Goal: Task Accomplishment & Management: Use online tool/utility

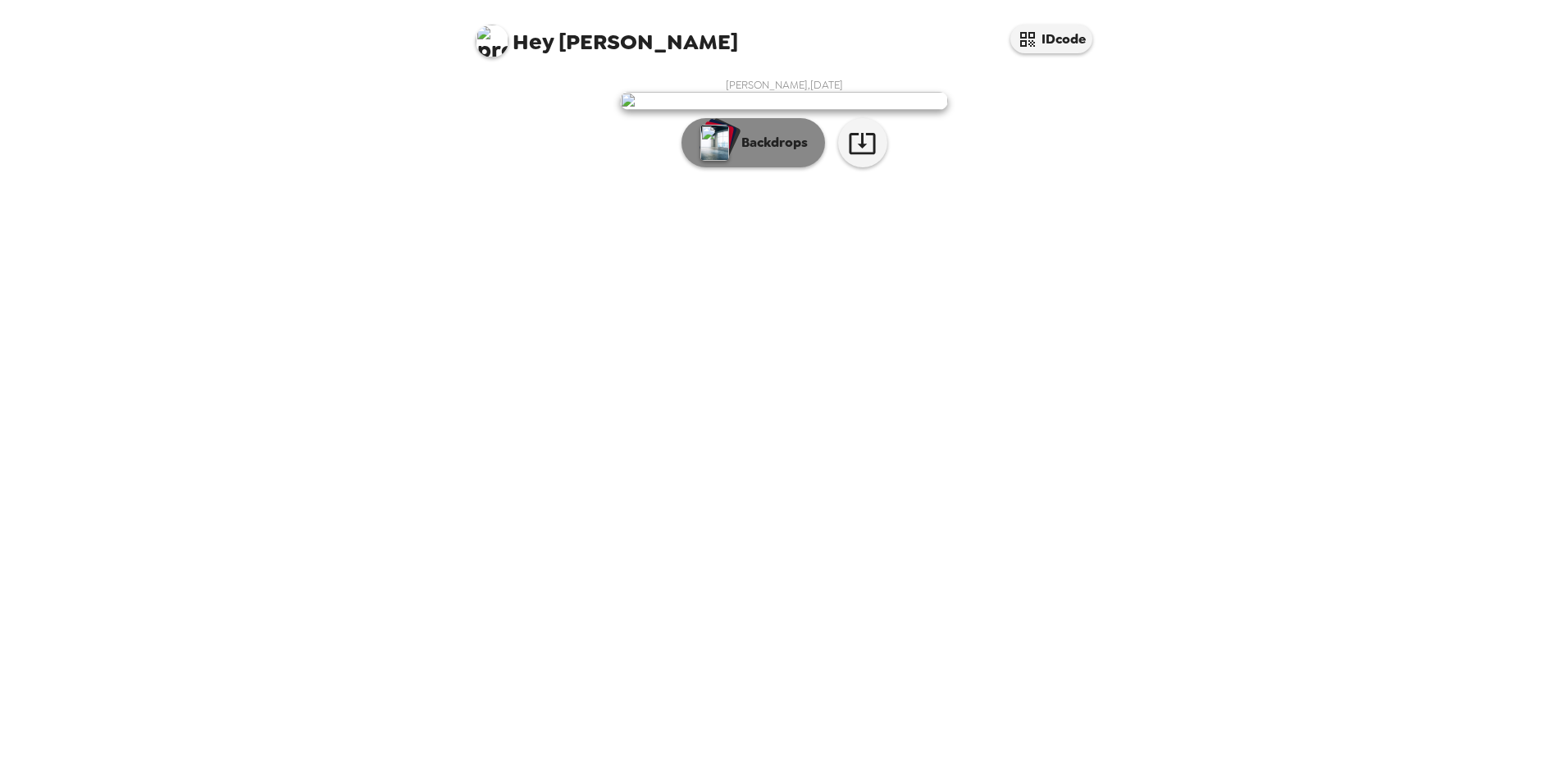
click at [766, 152] on p "Backdrops" at bounding box center [770, 143] width 74 height 20
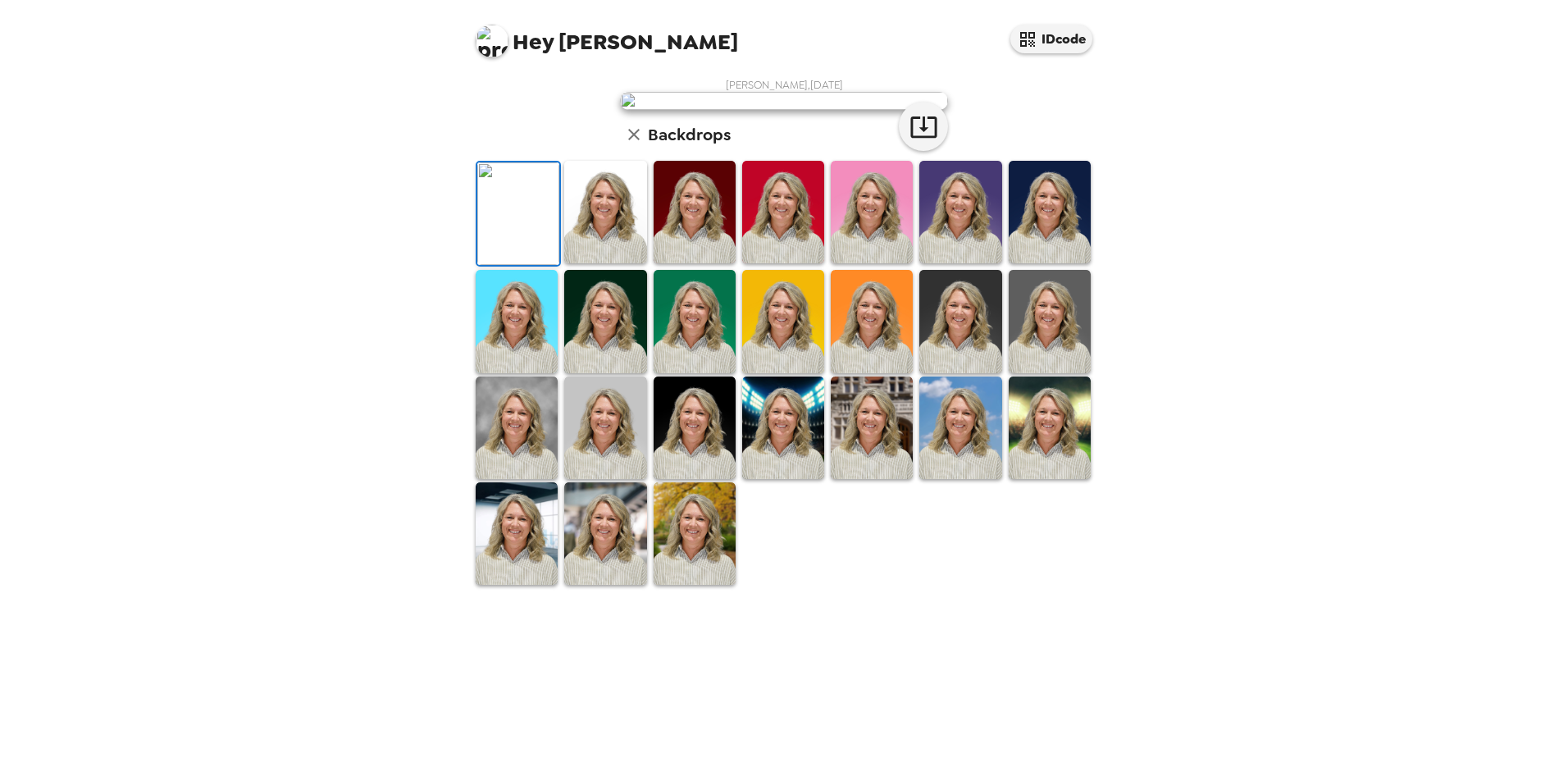
click at [605, 263] on img at bounding box center [605, 211] width 82 height 102
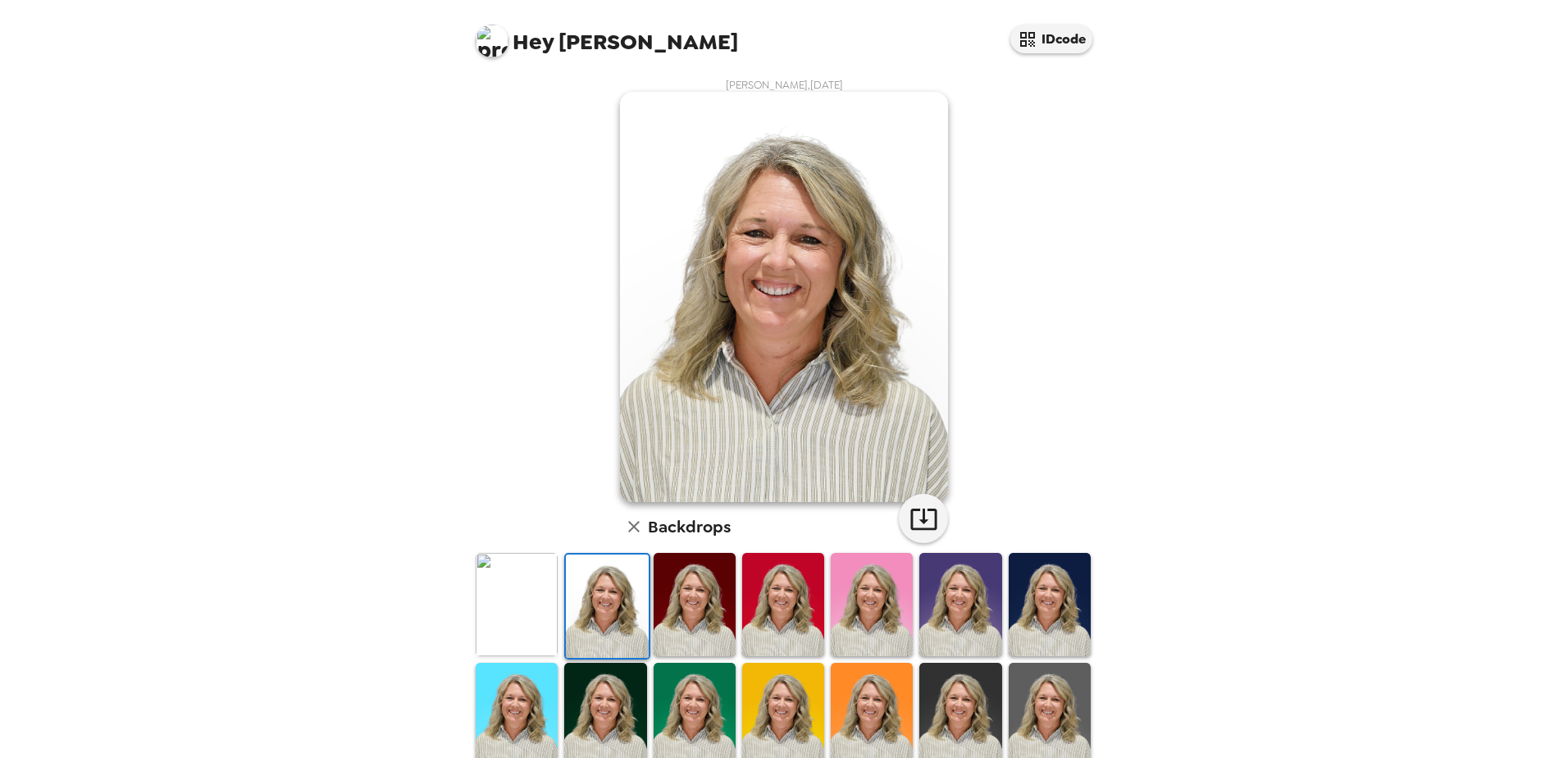
click at [696, 601] on img at bounding box center [694, 604] width 82 height 102
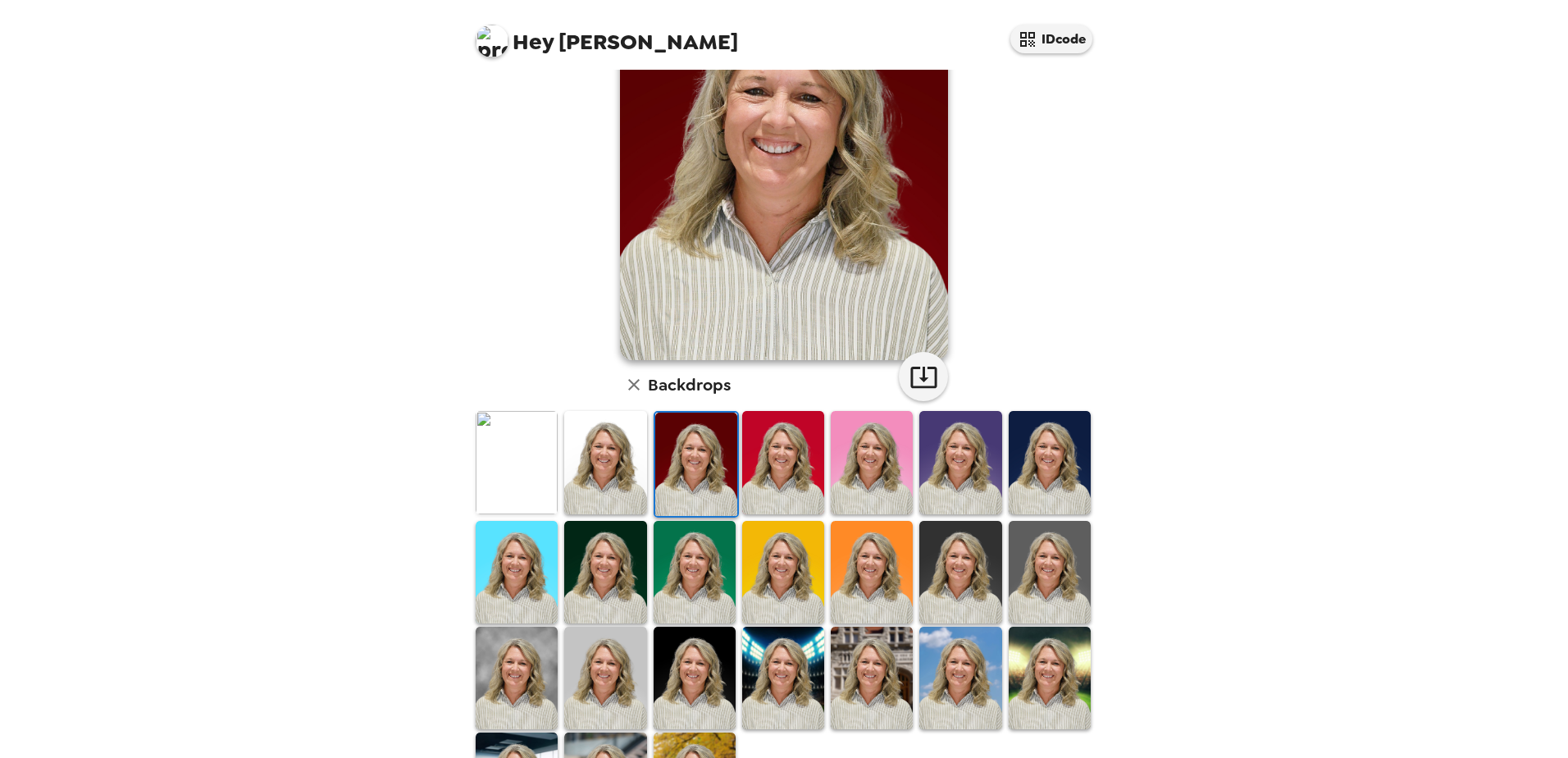
scroll to position [164, 0]
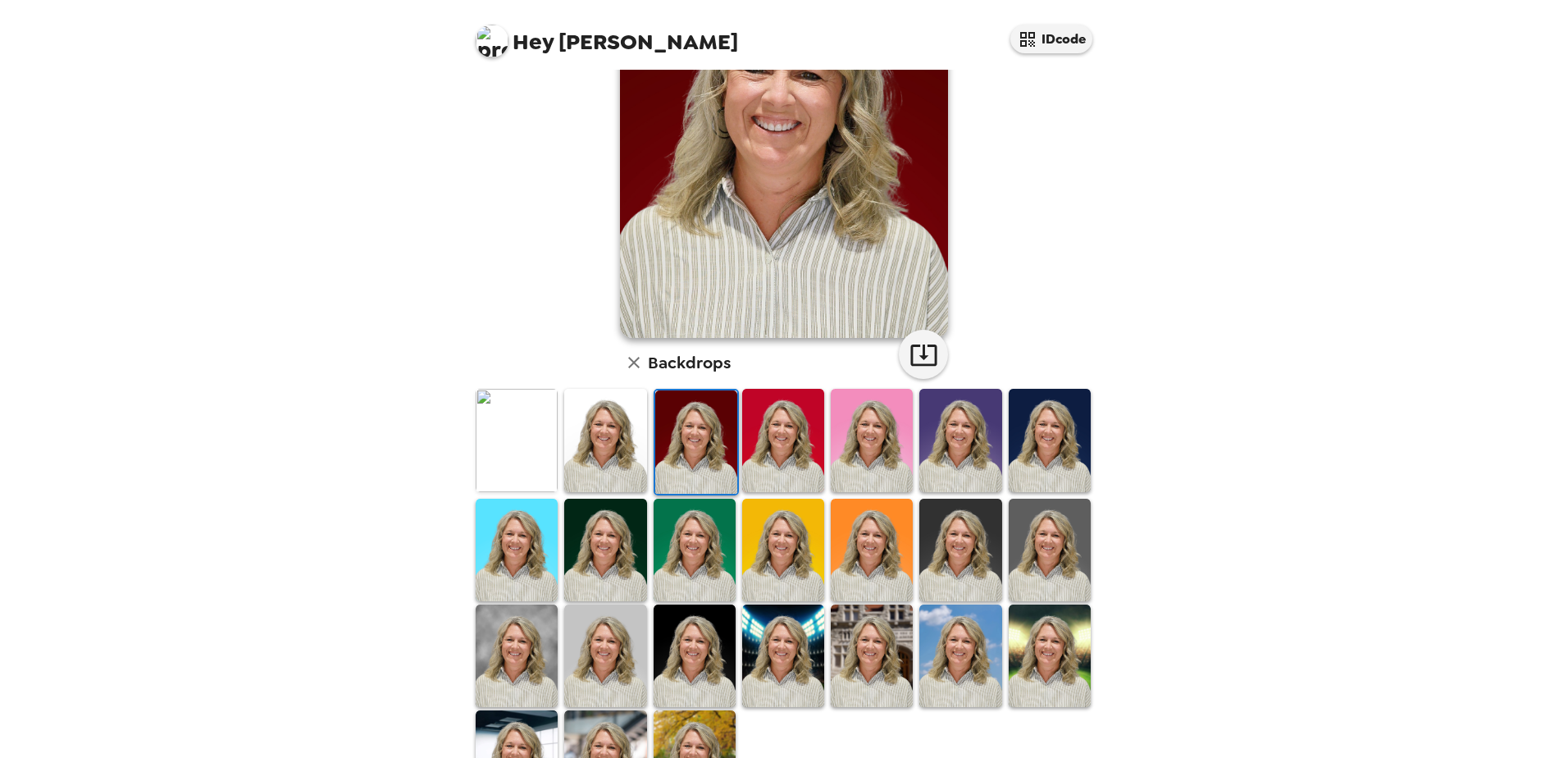
click at [674, 714] on img at bounding box center [694, 761] width 82 height 102
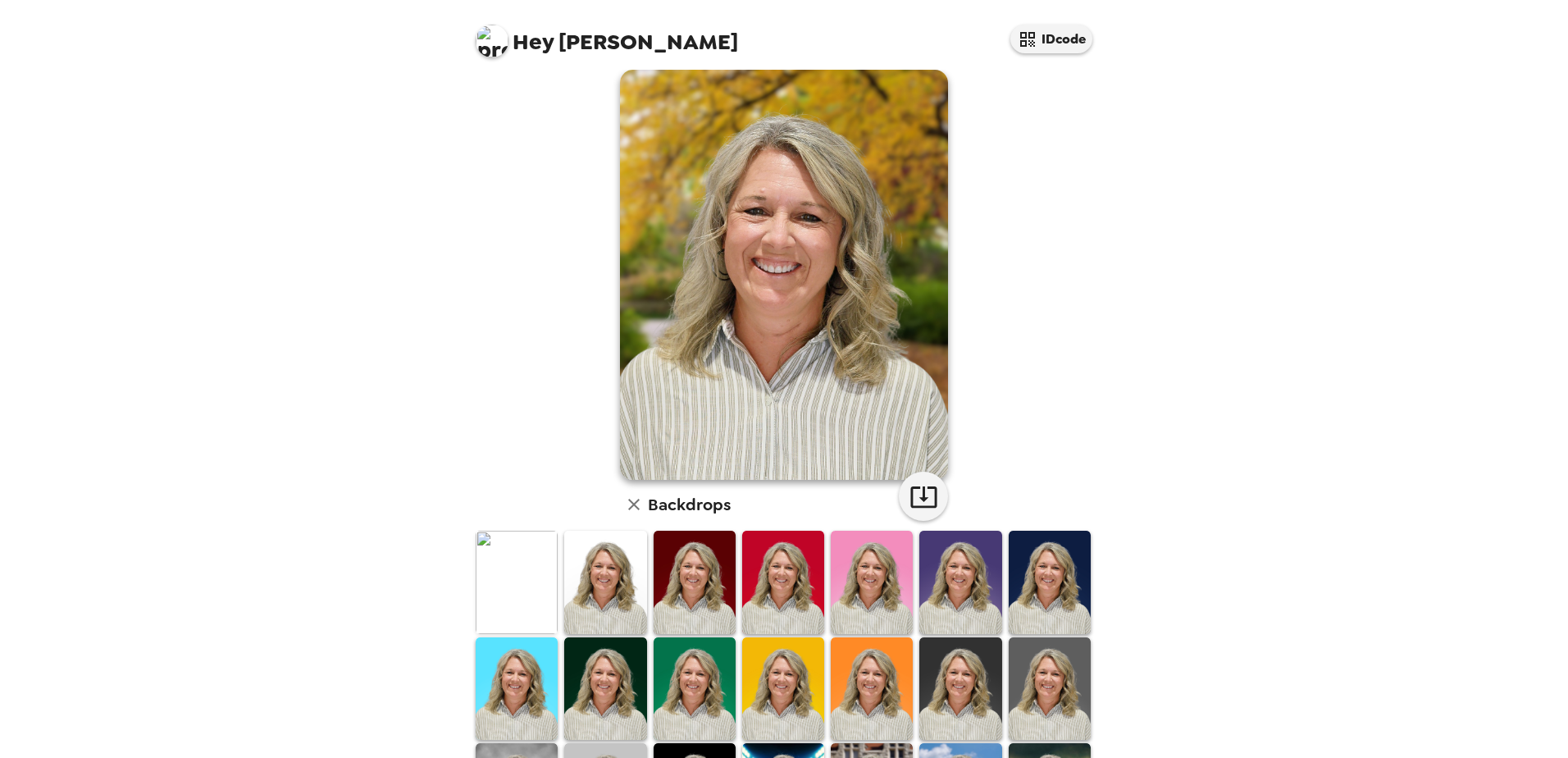
scroll to position [0, 0]
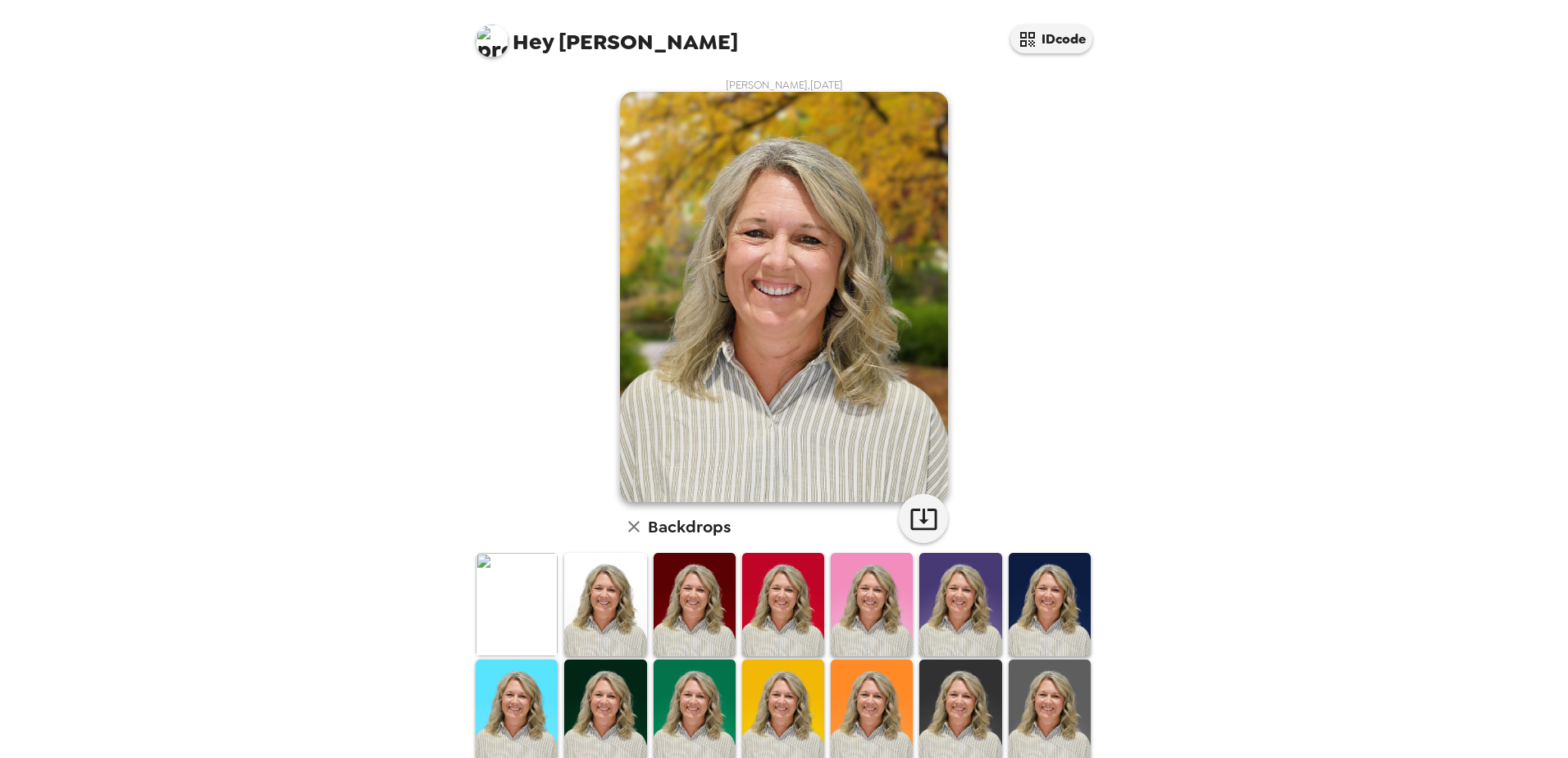
click at [533, 590] on img at bounding box center [517, 604] width 82 height 102
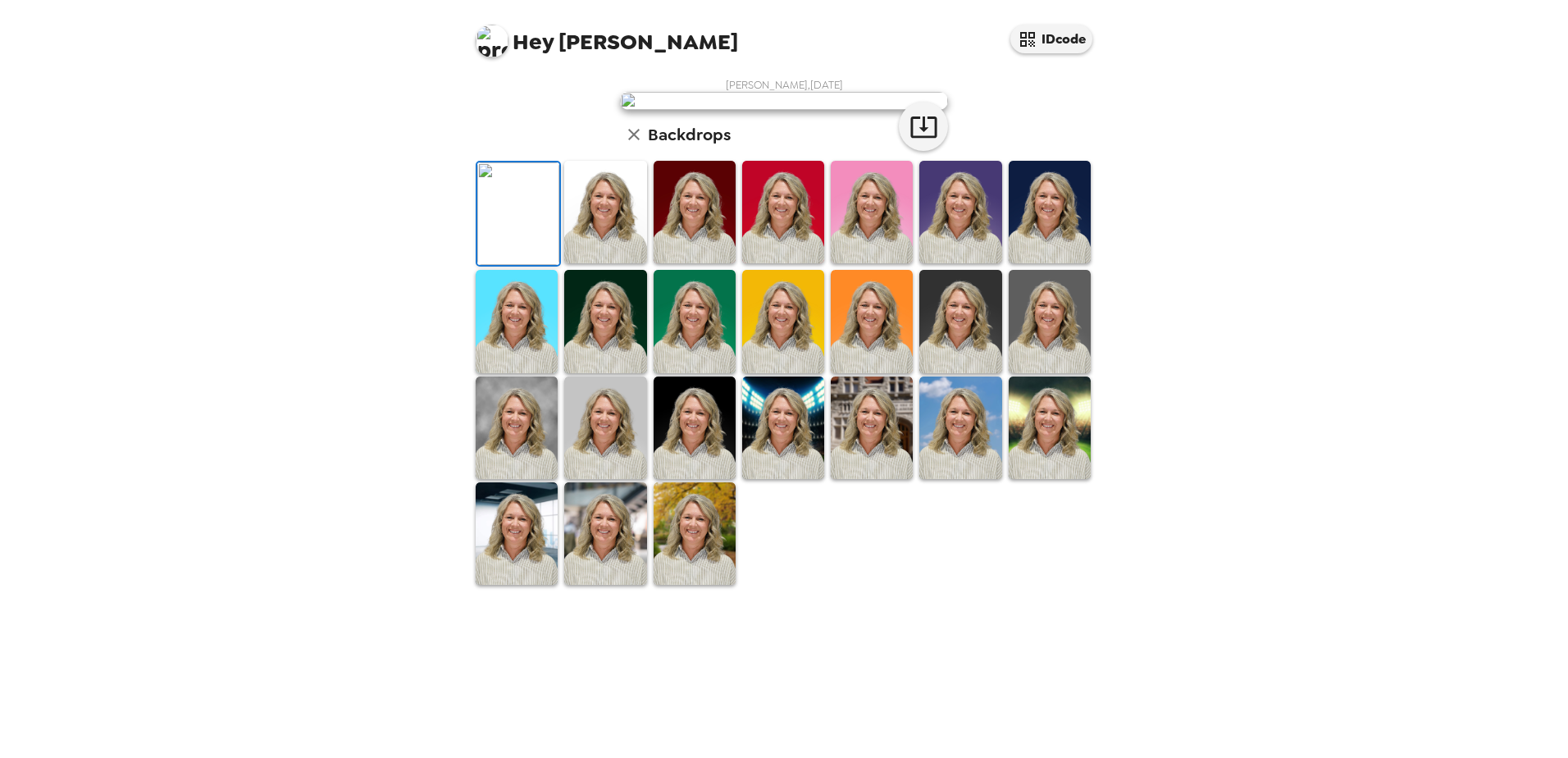
click at [1031, 373] on img at bounding box center [1050, 321] width 82 height 102
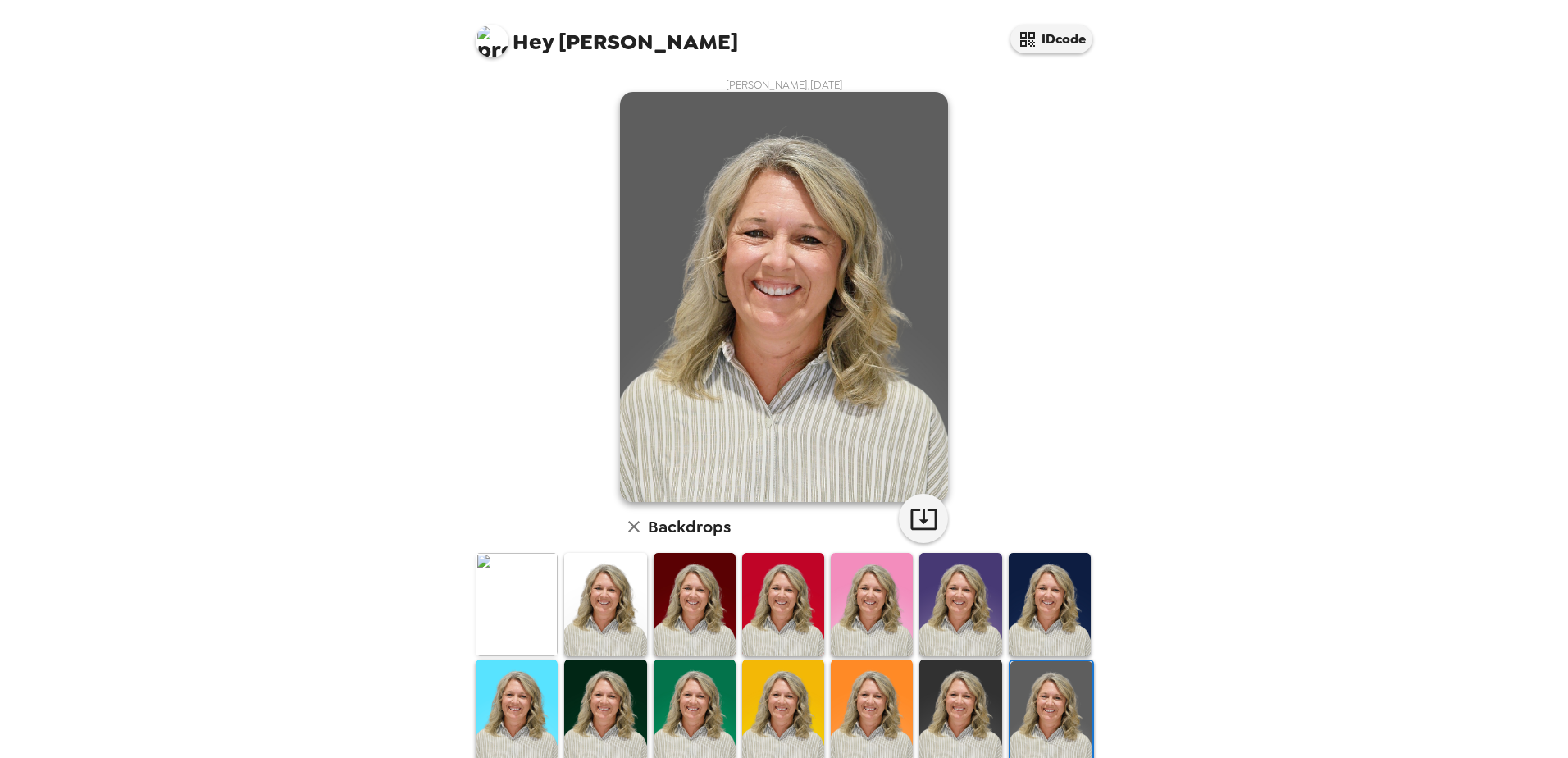
click at [958, 701] on img at bounding box center [960, 710] width 82 height 102
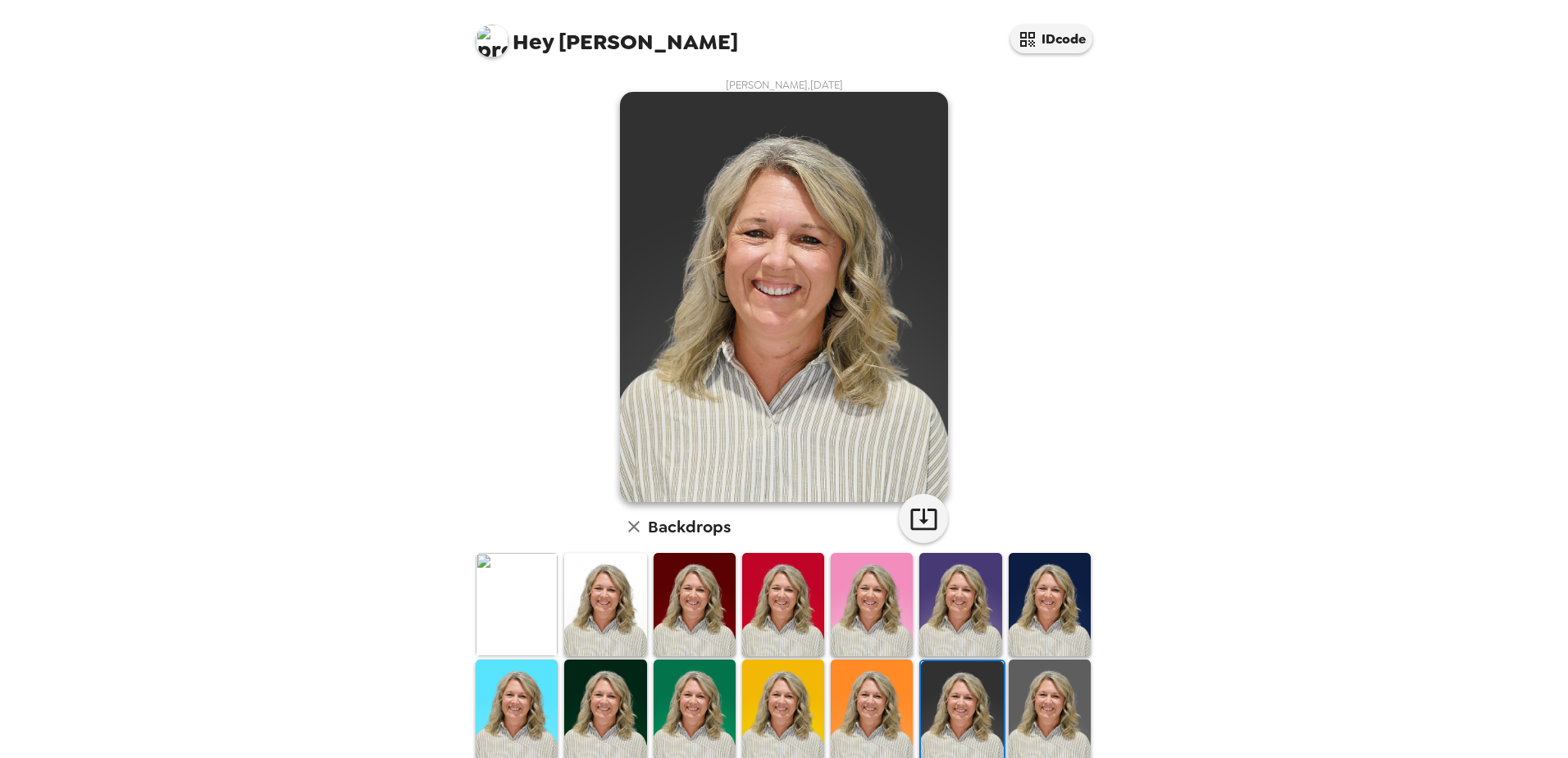
click at [609, 608] on img at bounding box center [605, 604] width 82 height 102
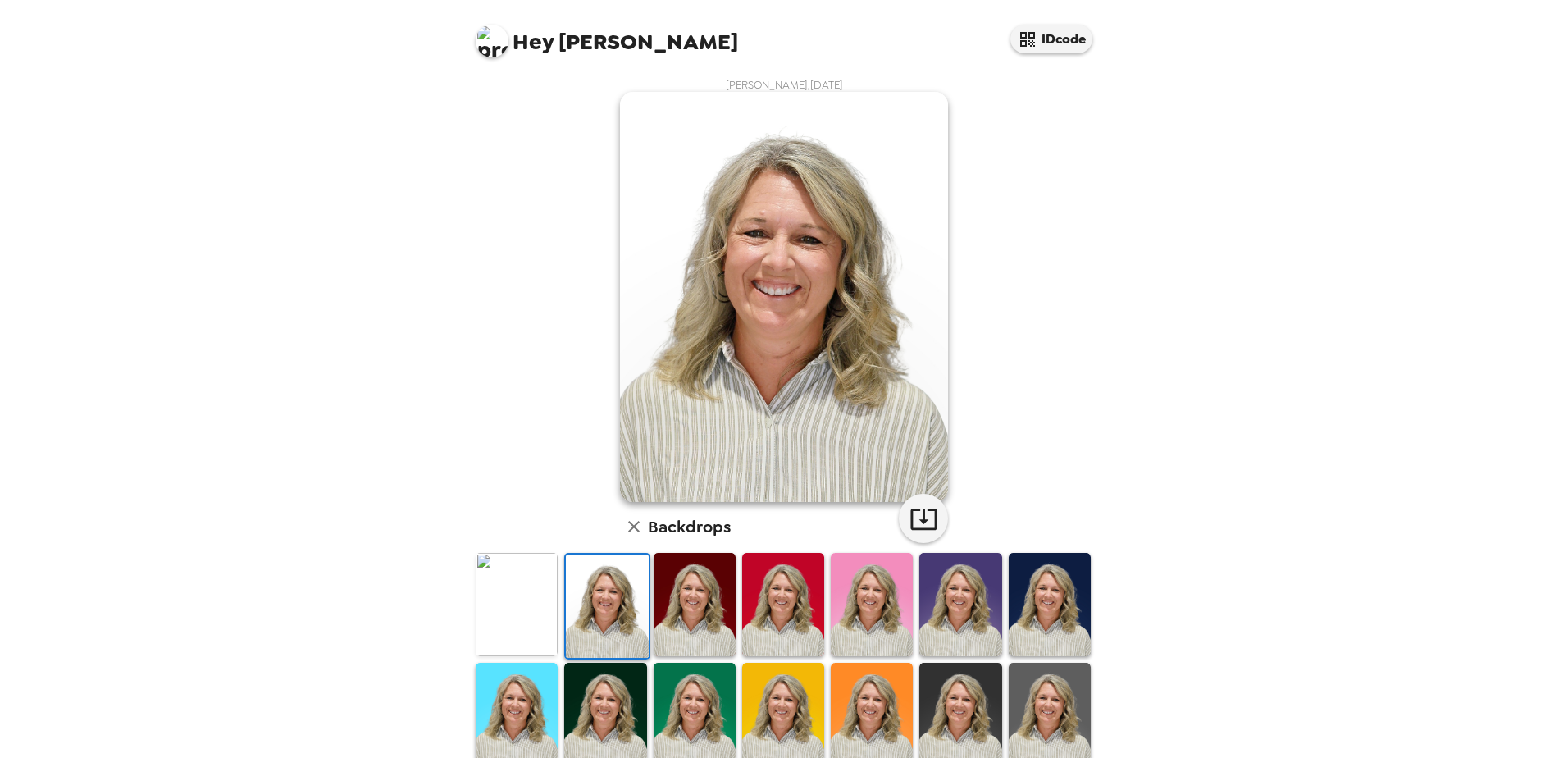
click at [614, 710] on img at bounding box center [605, 714] width 82 height 102
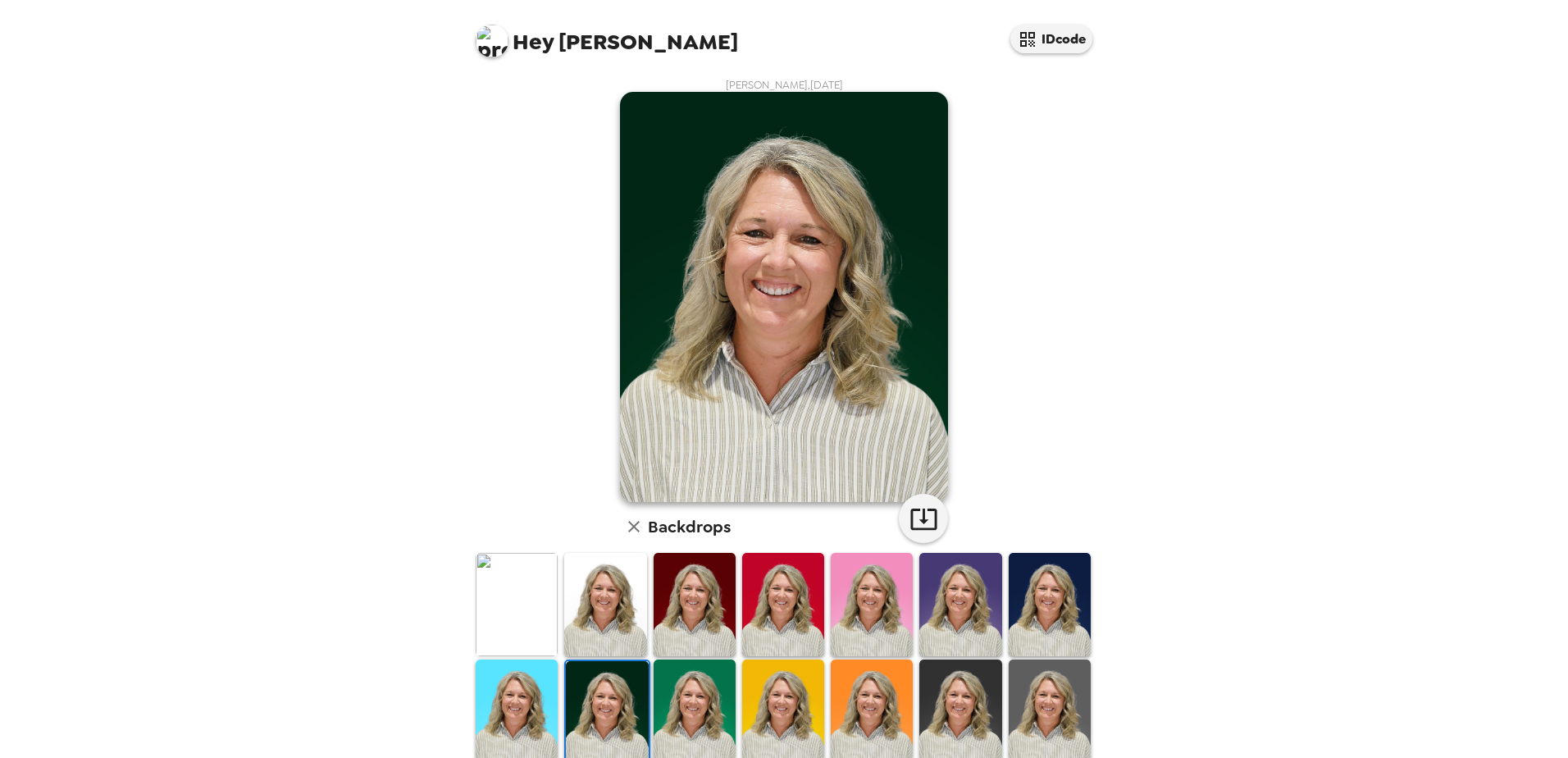
click at [963, 706] on img at bounding box center [960, 710] width 82 height 102
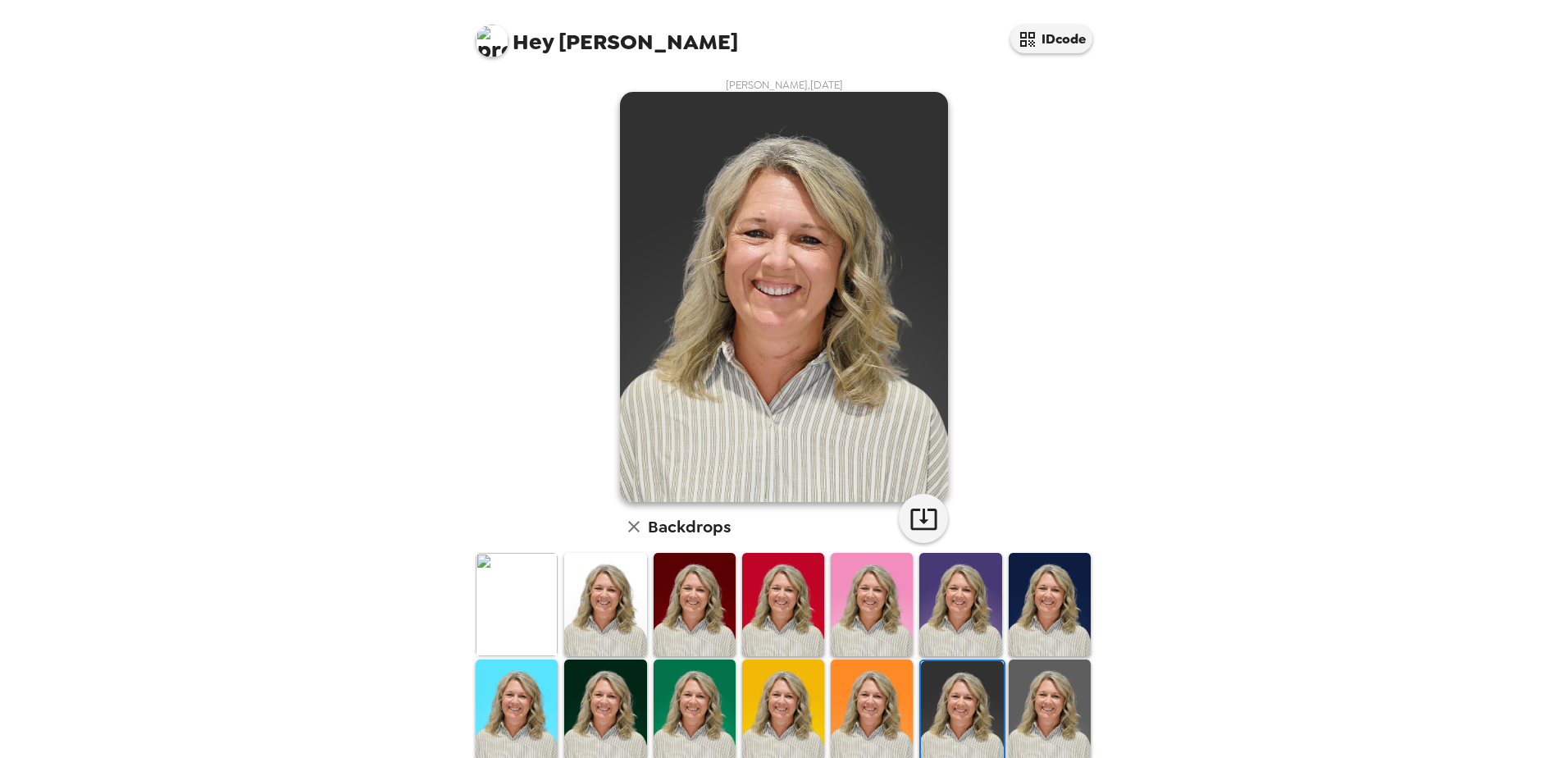
click at [605, 594] on img at bounding box center [605, 604] width 82 height 102
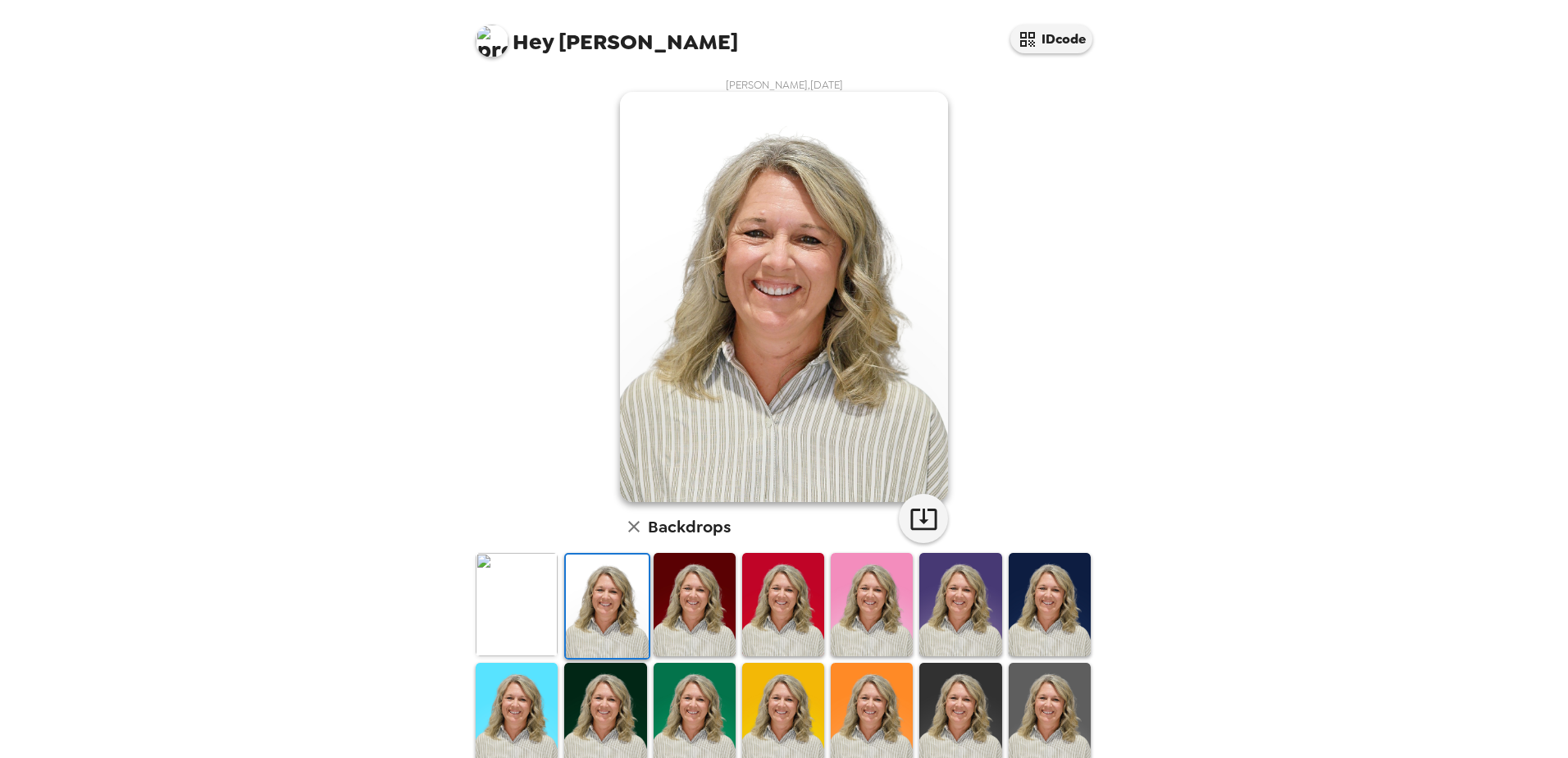
click at [499, 32] on img at bounding box center [492, 41] width 33 height 33
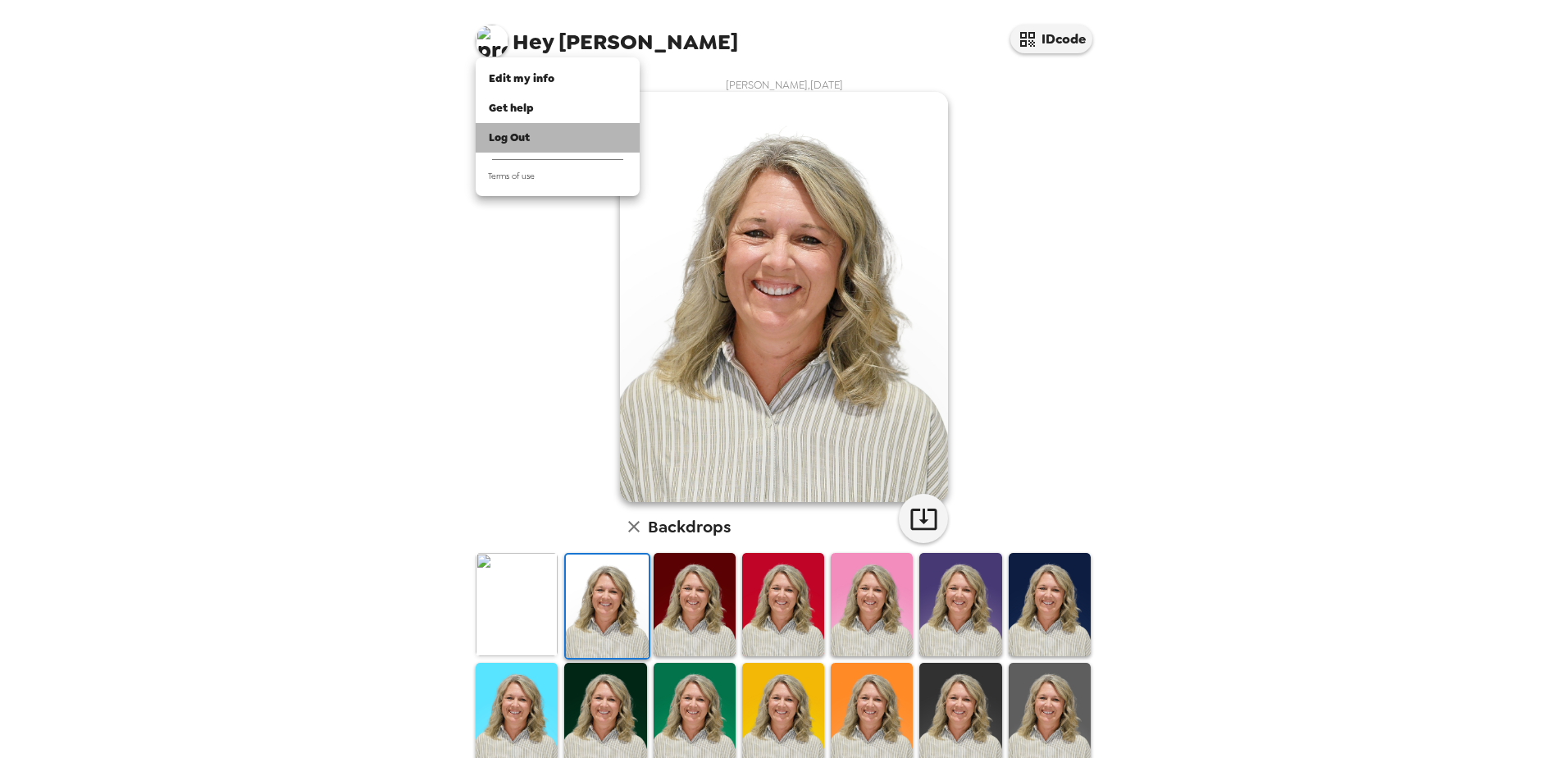
click at [517, 135] on span "Log Out" at bounding box center [508, 137] width 41 height 14
